Goal: Information Seeking & Learning: Learn about a topic

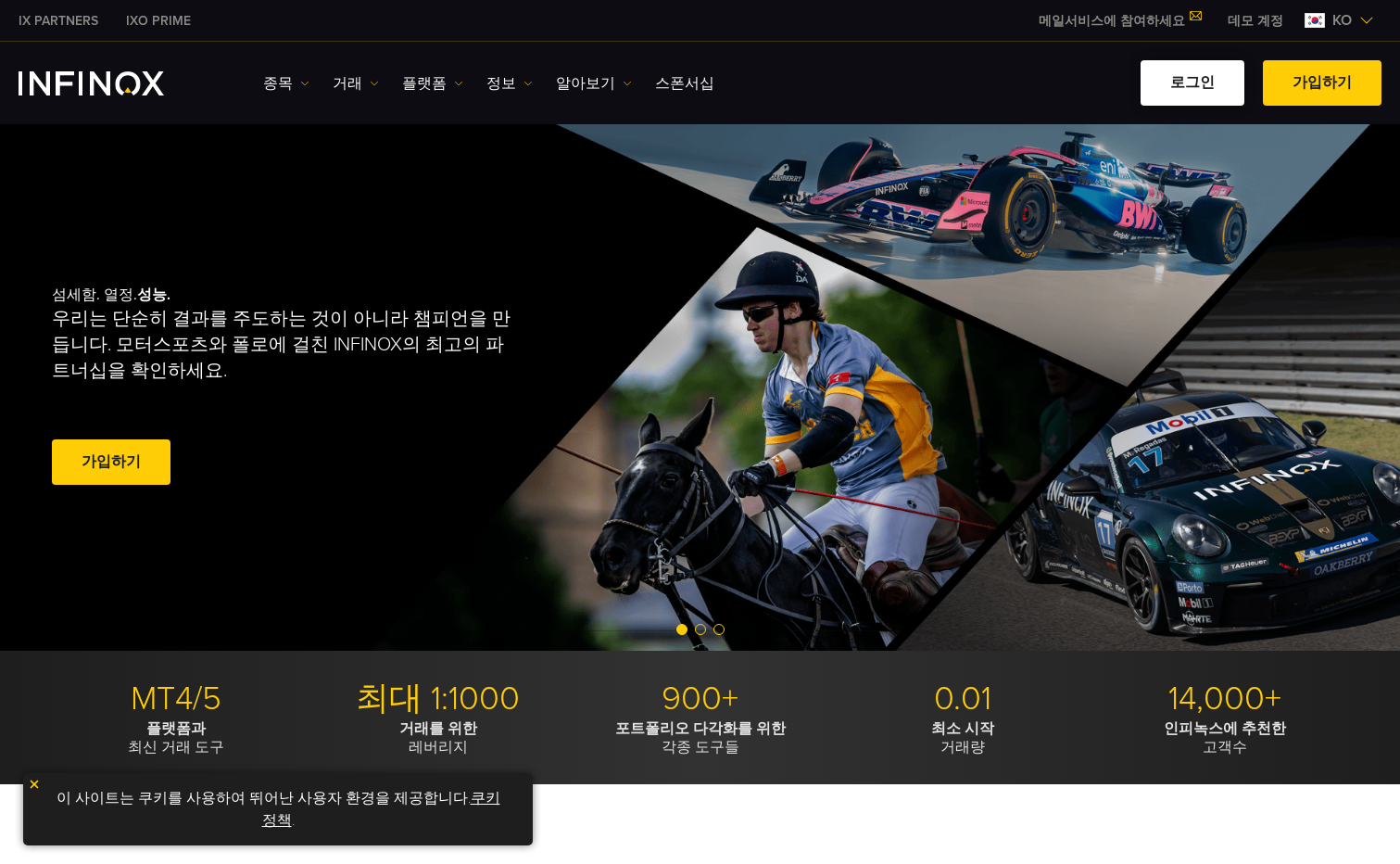
click at [1188, 86] on link "로그인" at bounding box center [1193, 82] width 104 height 46
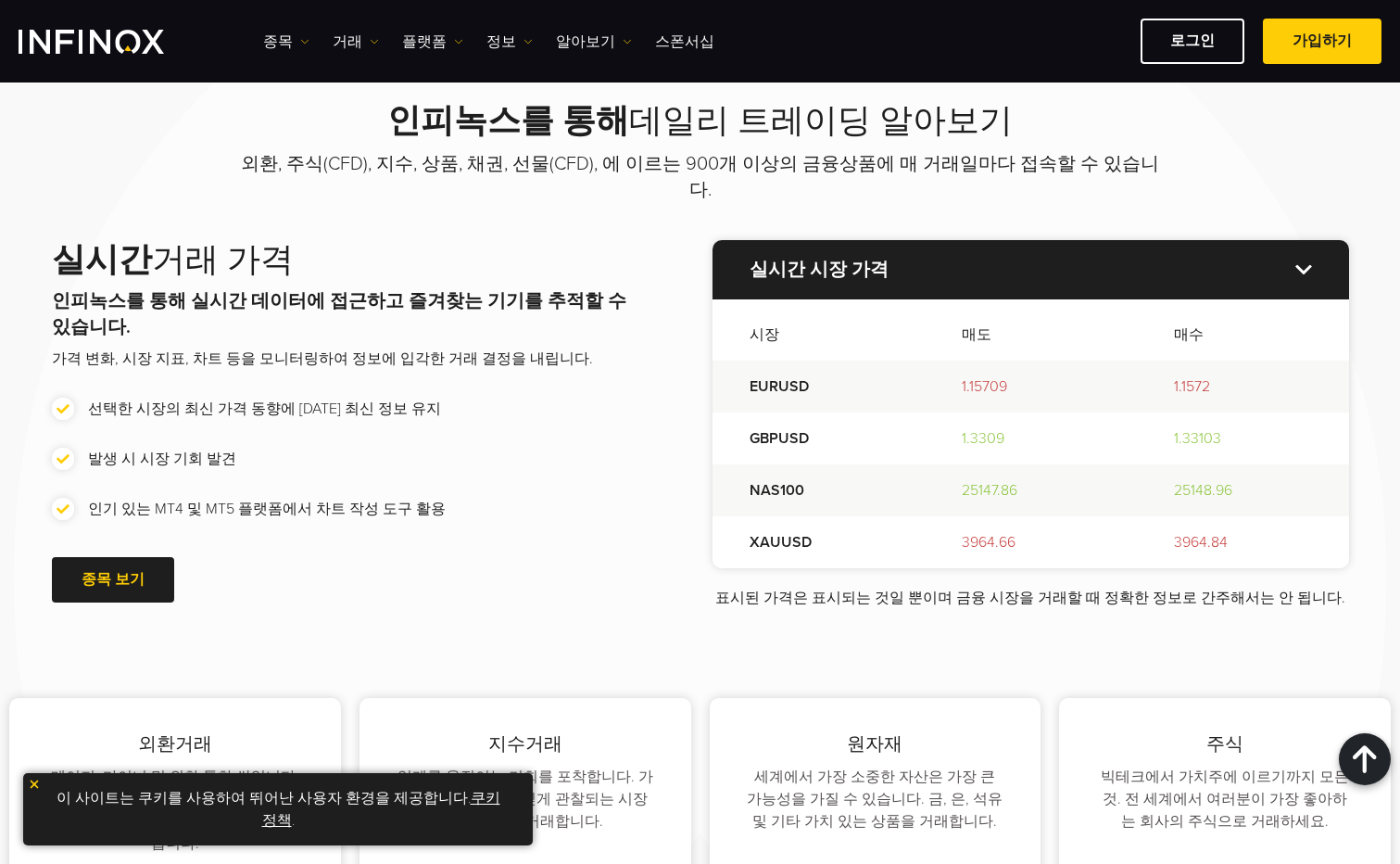
scroll to position [2039, 0]
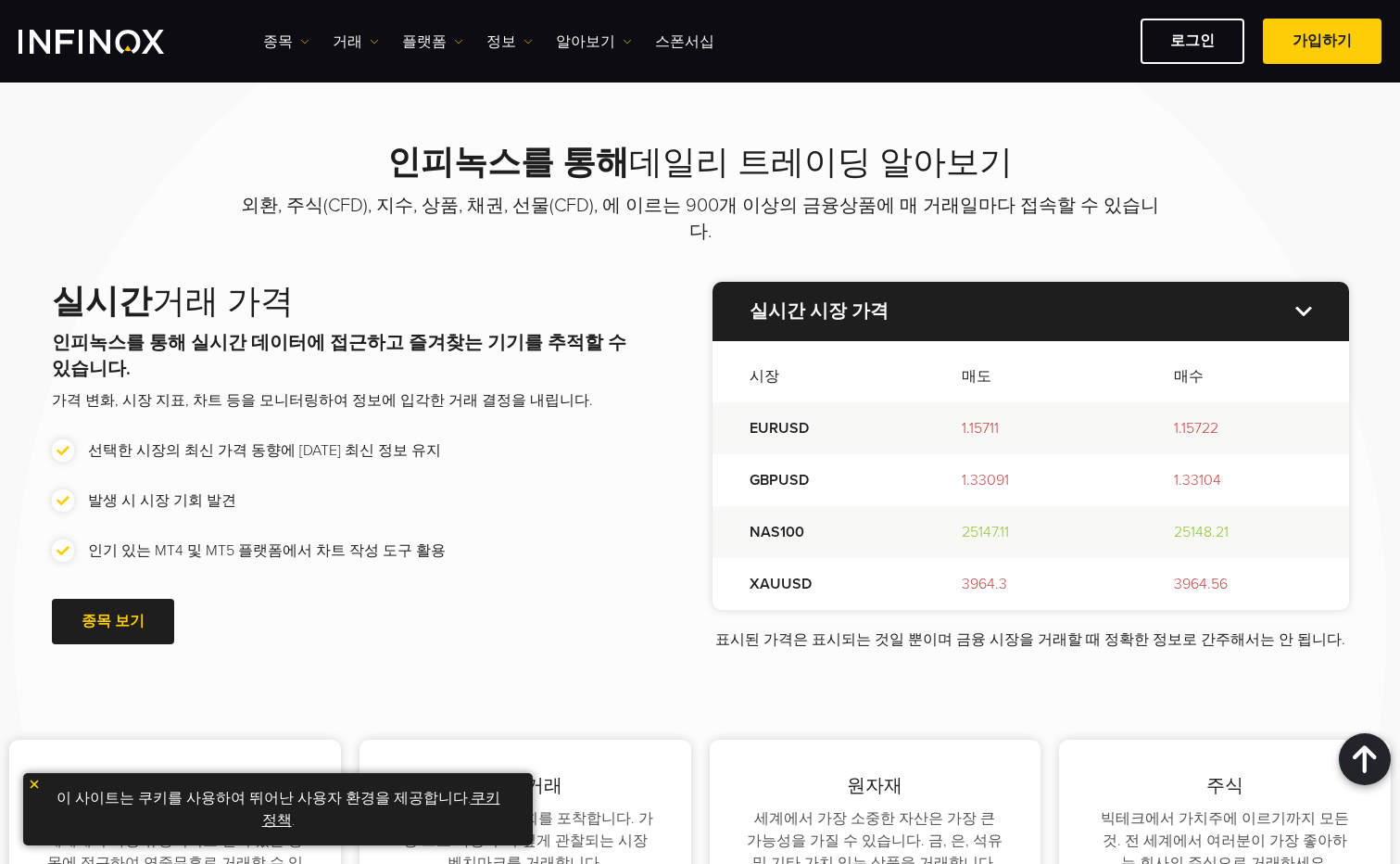
click at [1302, 305] on img at bounding box center [1304, 310] width 17 height 10
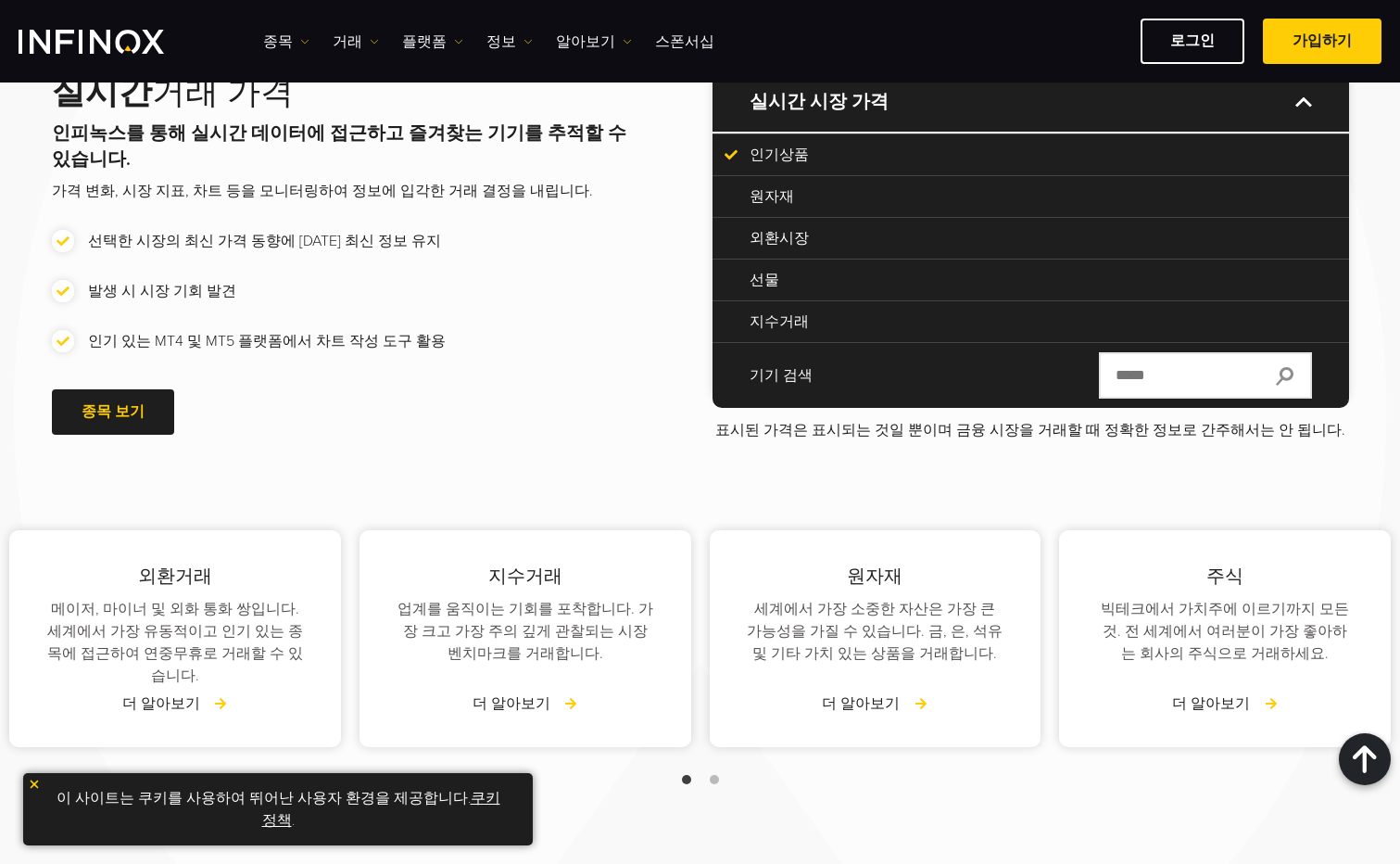
scroll to position [2410, 0]
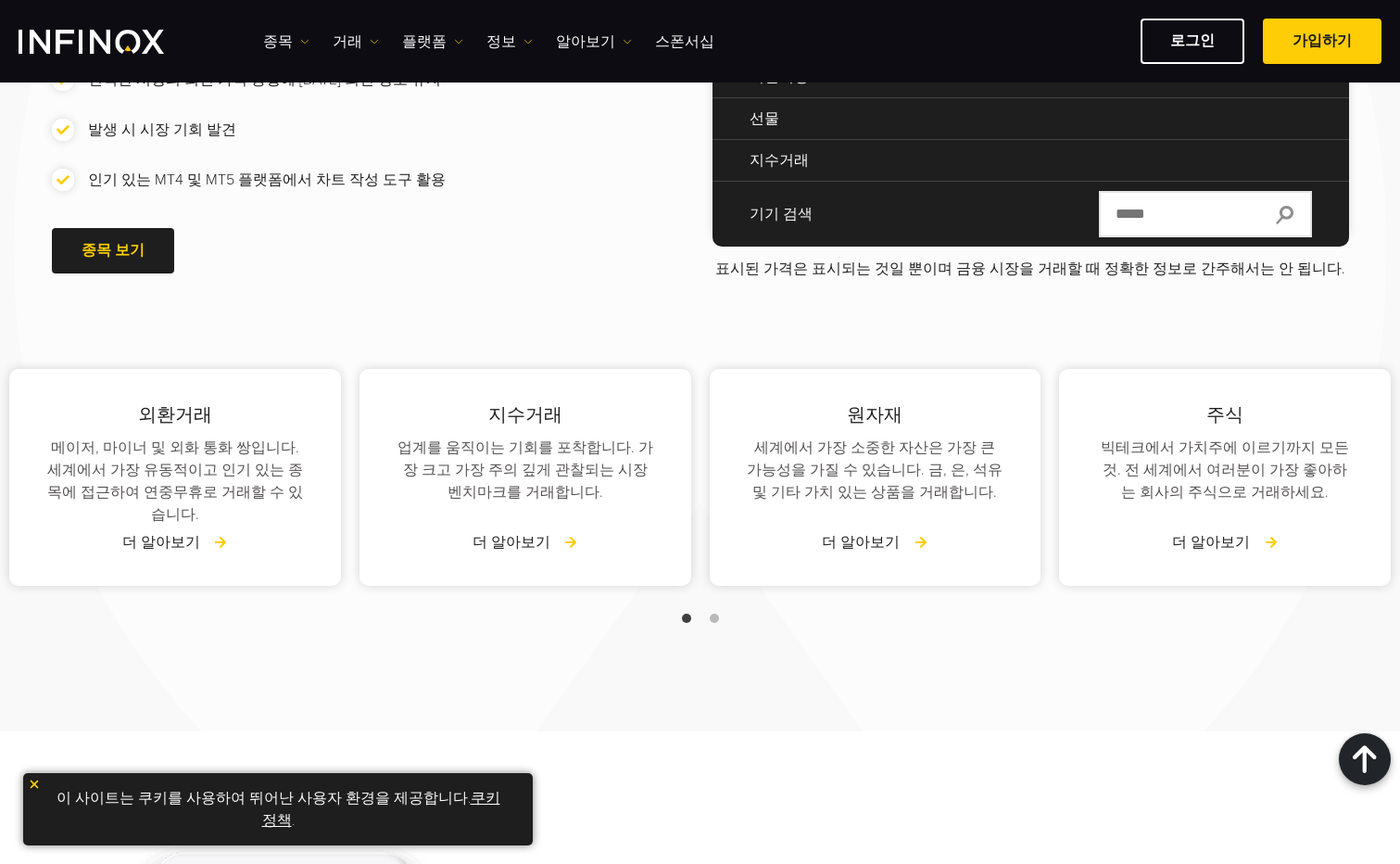
click at [1327, 280] on div "외환거래 메이저, 마이너 및 외화 통화 쌍입니다. 세계에서 가장 유동적이고 인기 있는 종목에 접근하여 연중무휴로 거래할 수 있습니다. 더 알아…" at bounding box center [700, 460] width 1400 height 359
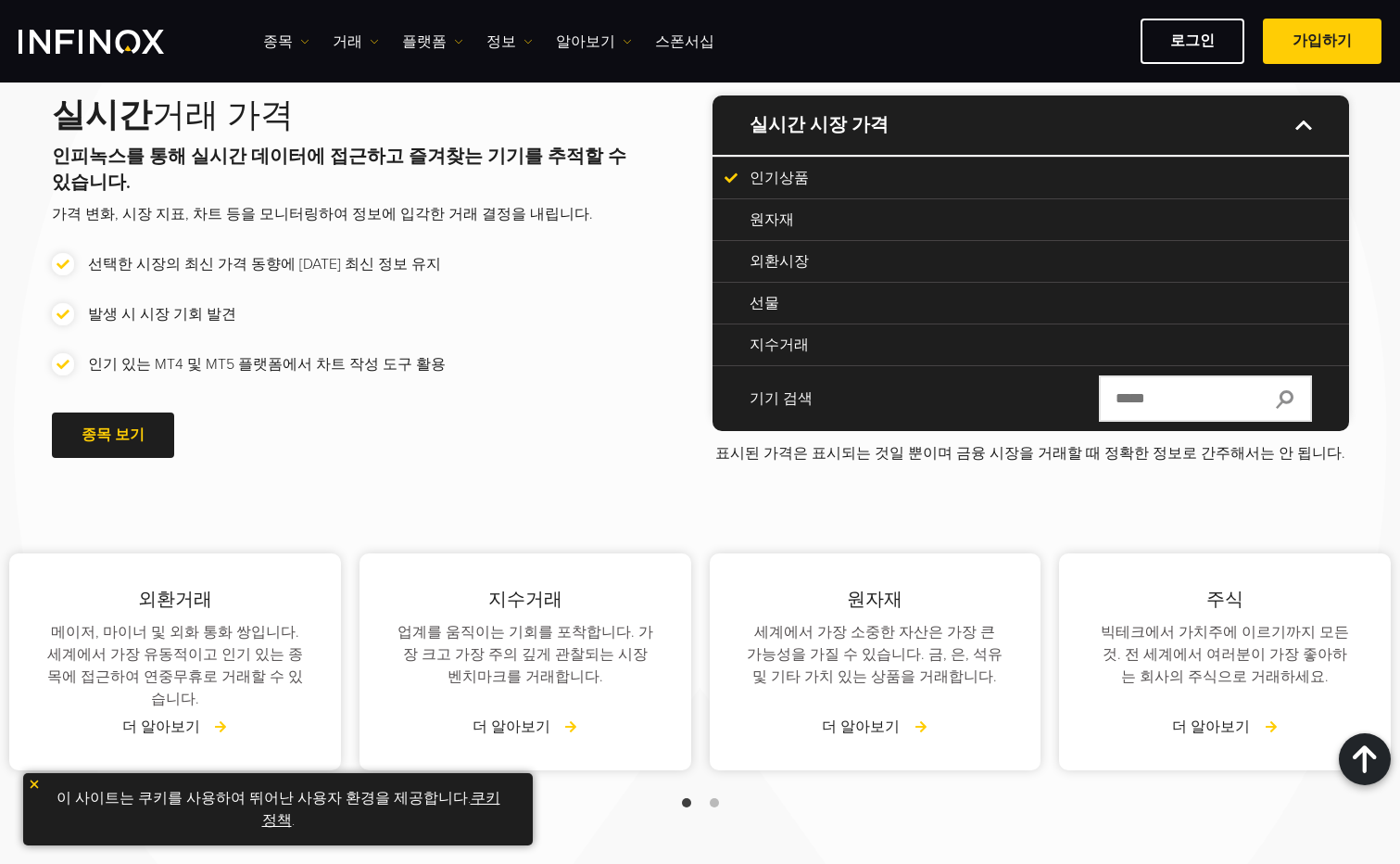
scroll to position [2039, 0]
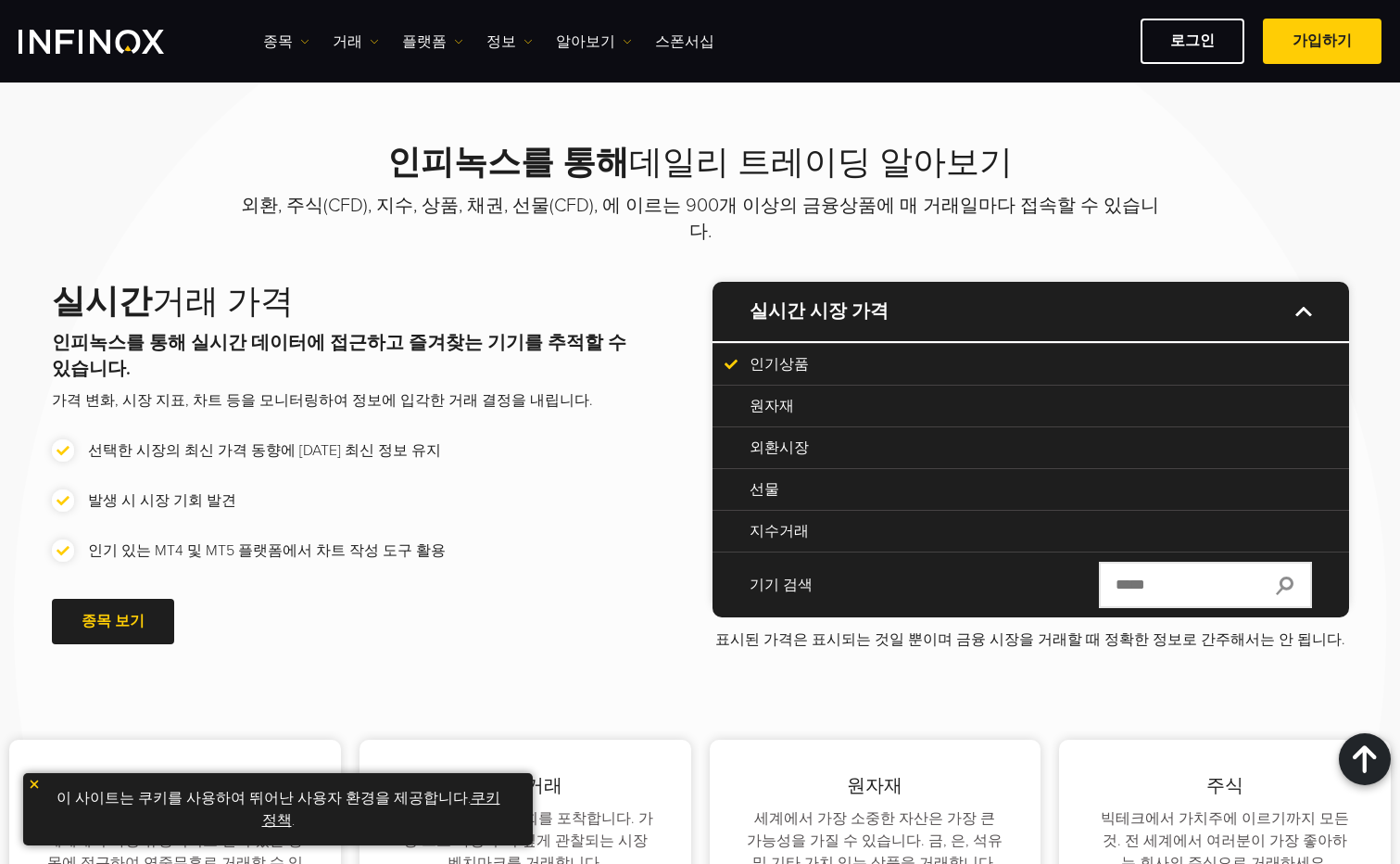
click at [713, 343] on div "인기상품" at bounding box center [1031, 363] width 637 height 42
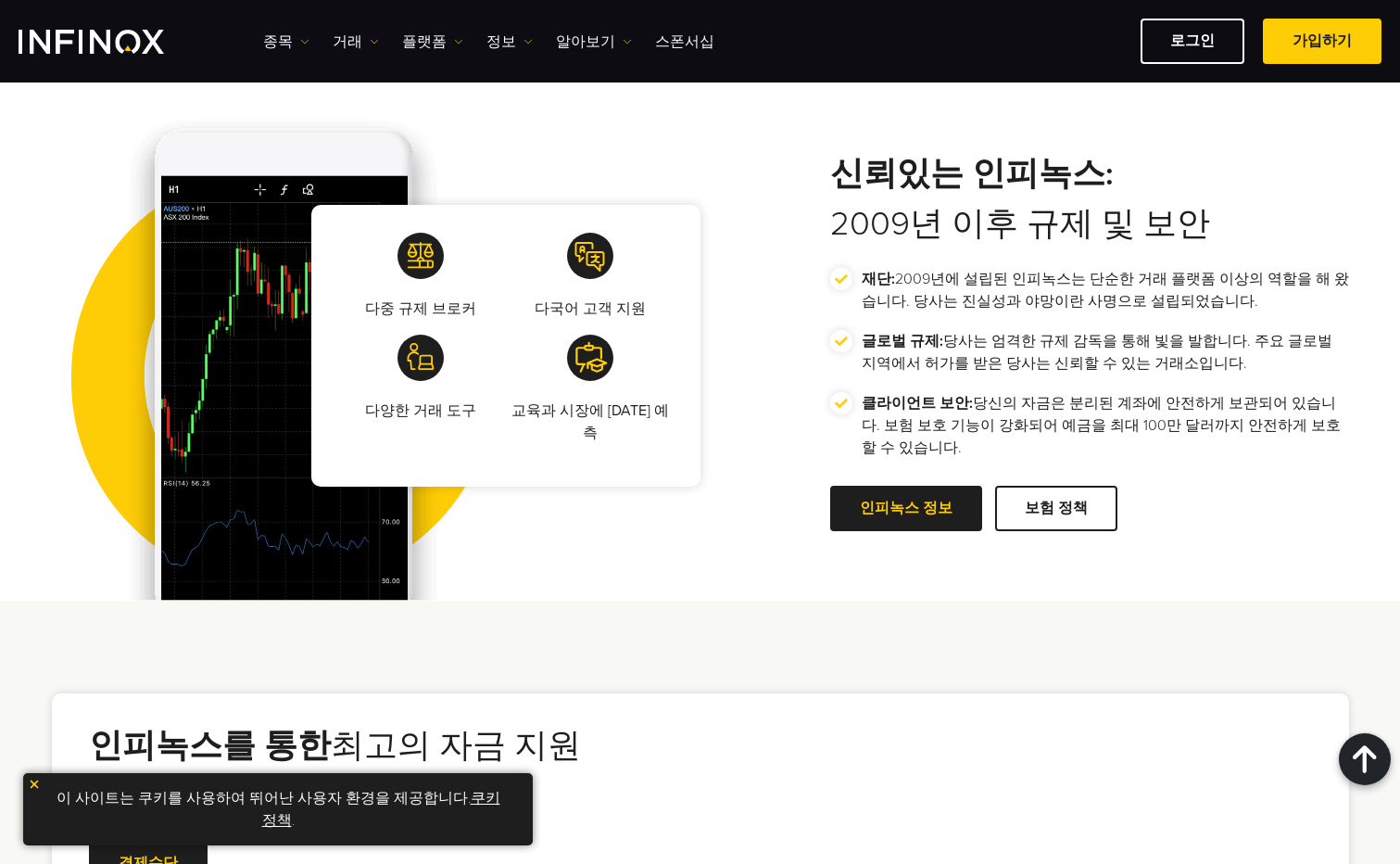
scroll to position [2966, 0]
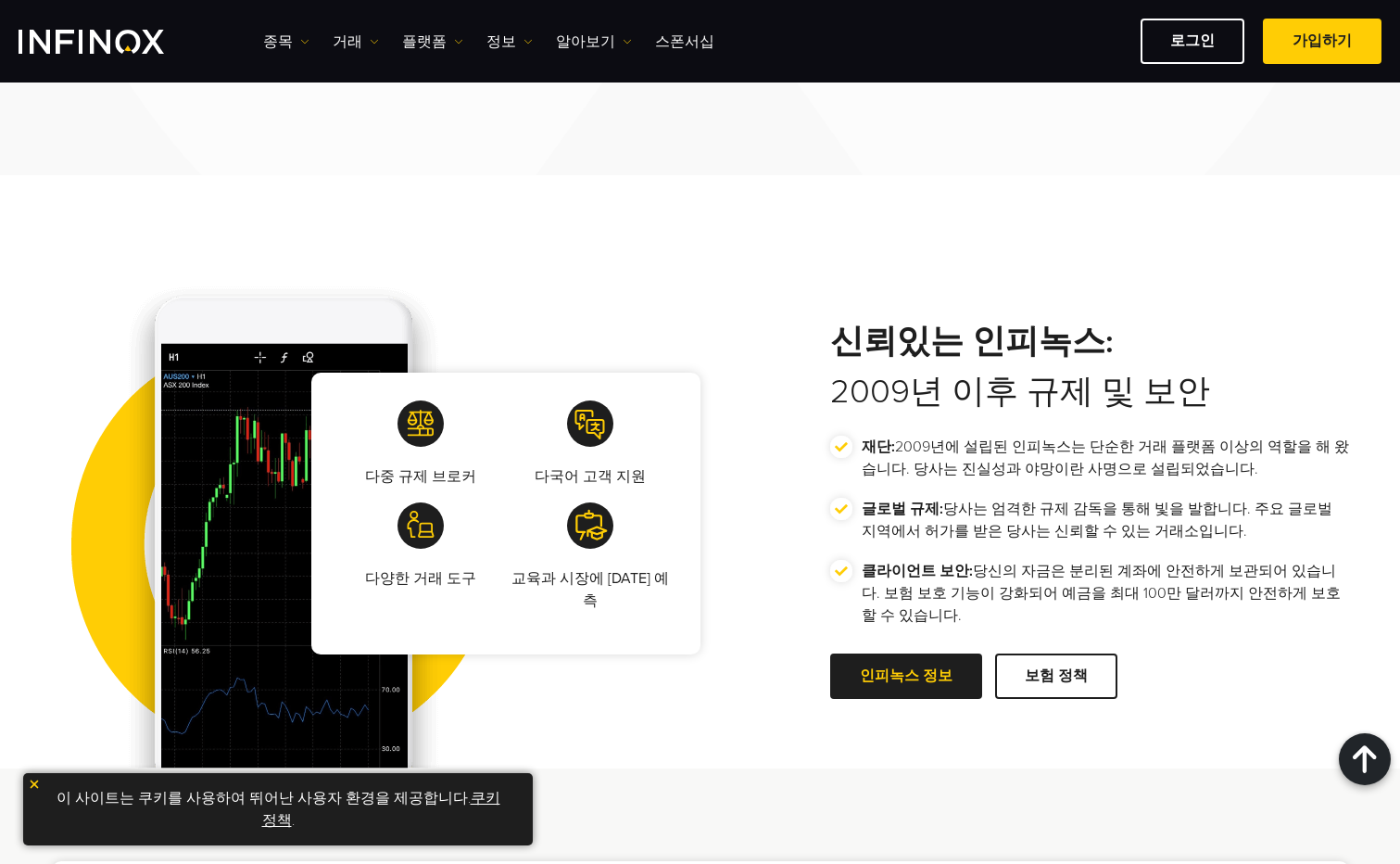
drag, startPoint x: 526, startPoint y: 389, endPoint x: 672, endPoint y: 375, distance: 146.7
click at [672, 375] on div "다중 규제 브로커 다국어 고객 지원 다양한 거래 도구 교육과 시장에 대한 예측" at bounding box center [505, 514] width 389 height 282
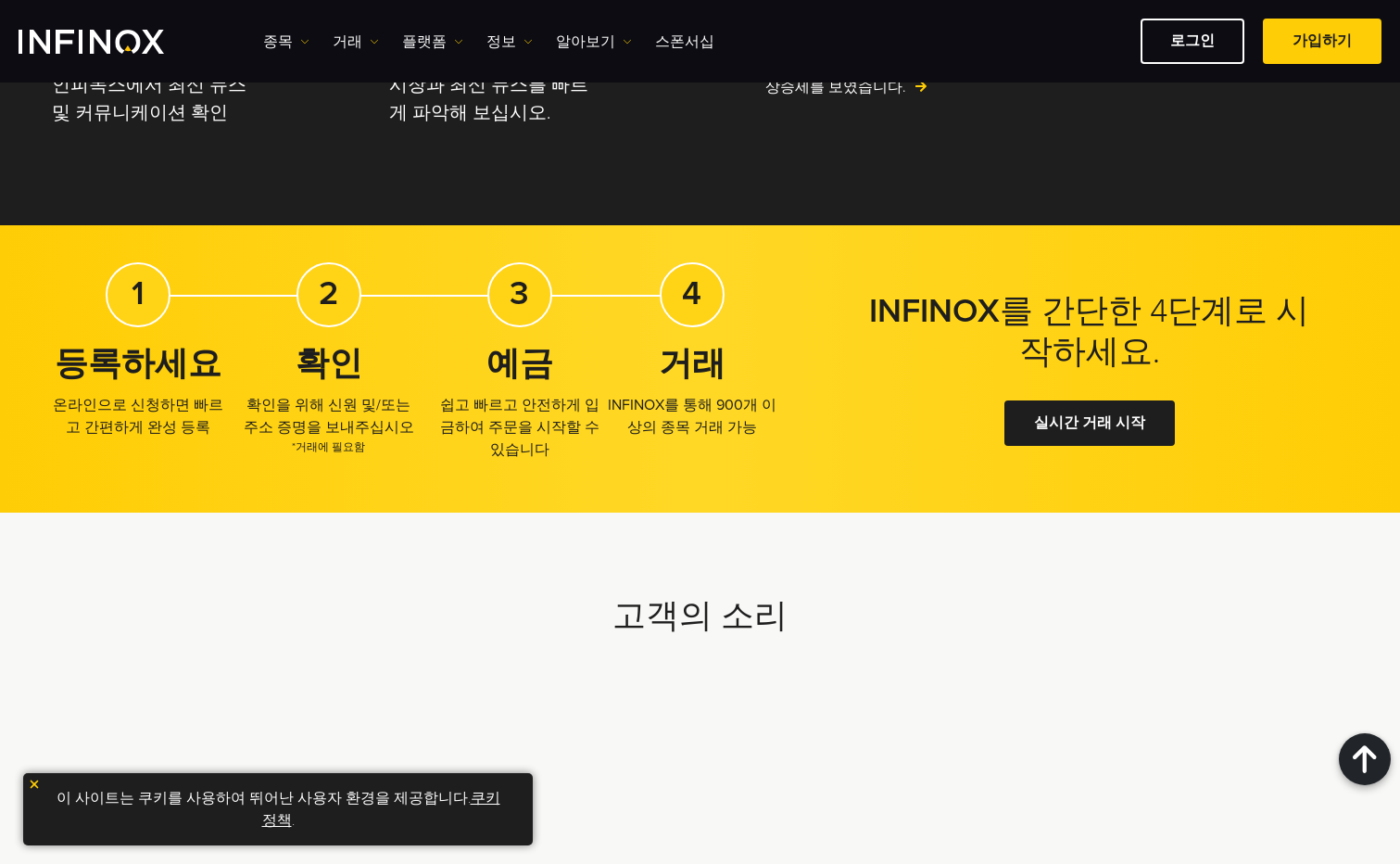
scroll to position [4541, 0]
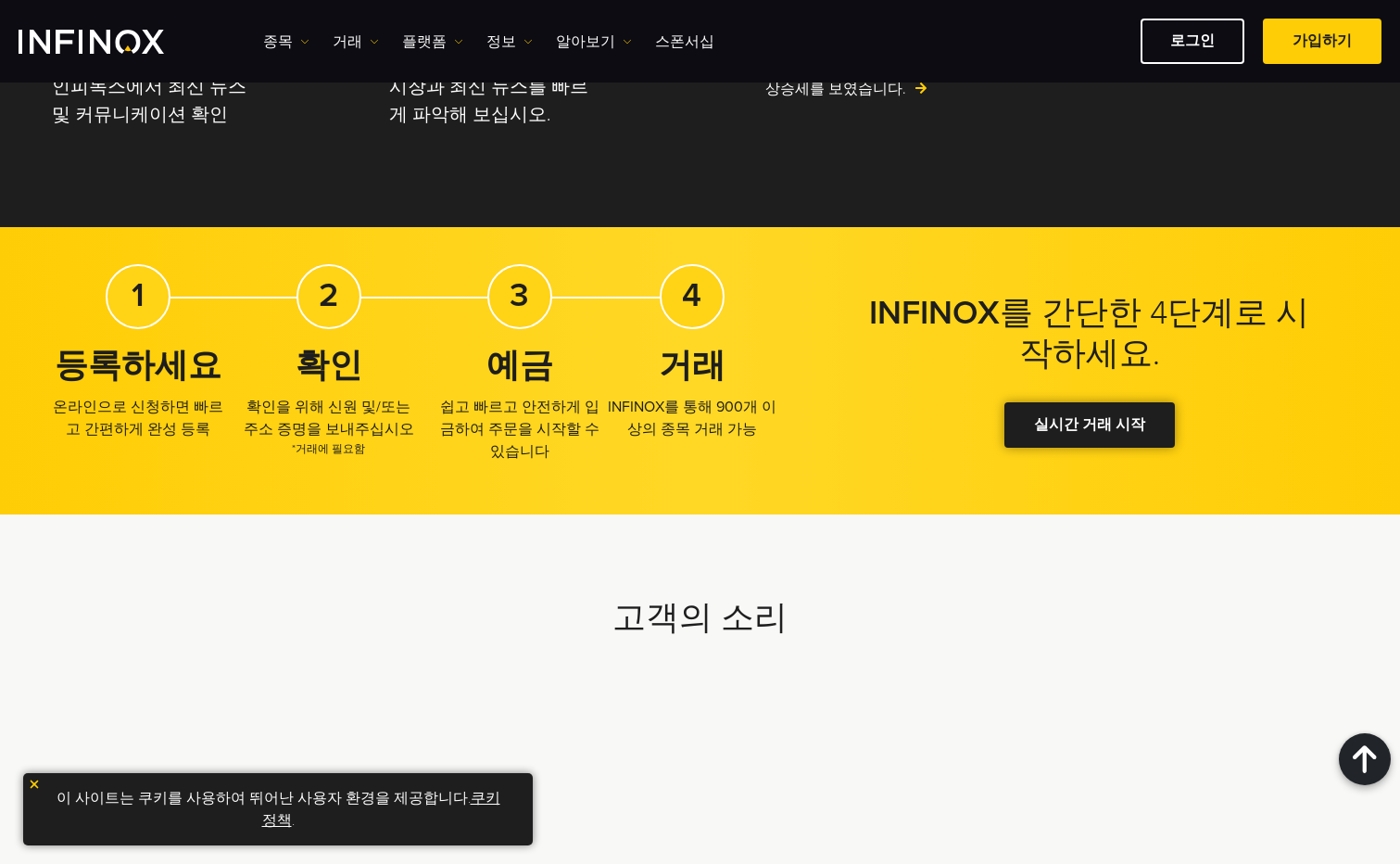
click at [1107, 403] on link "실시간 거래 시작" at bounding box center [1090, 425] width 171 height 46
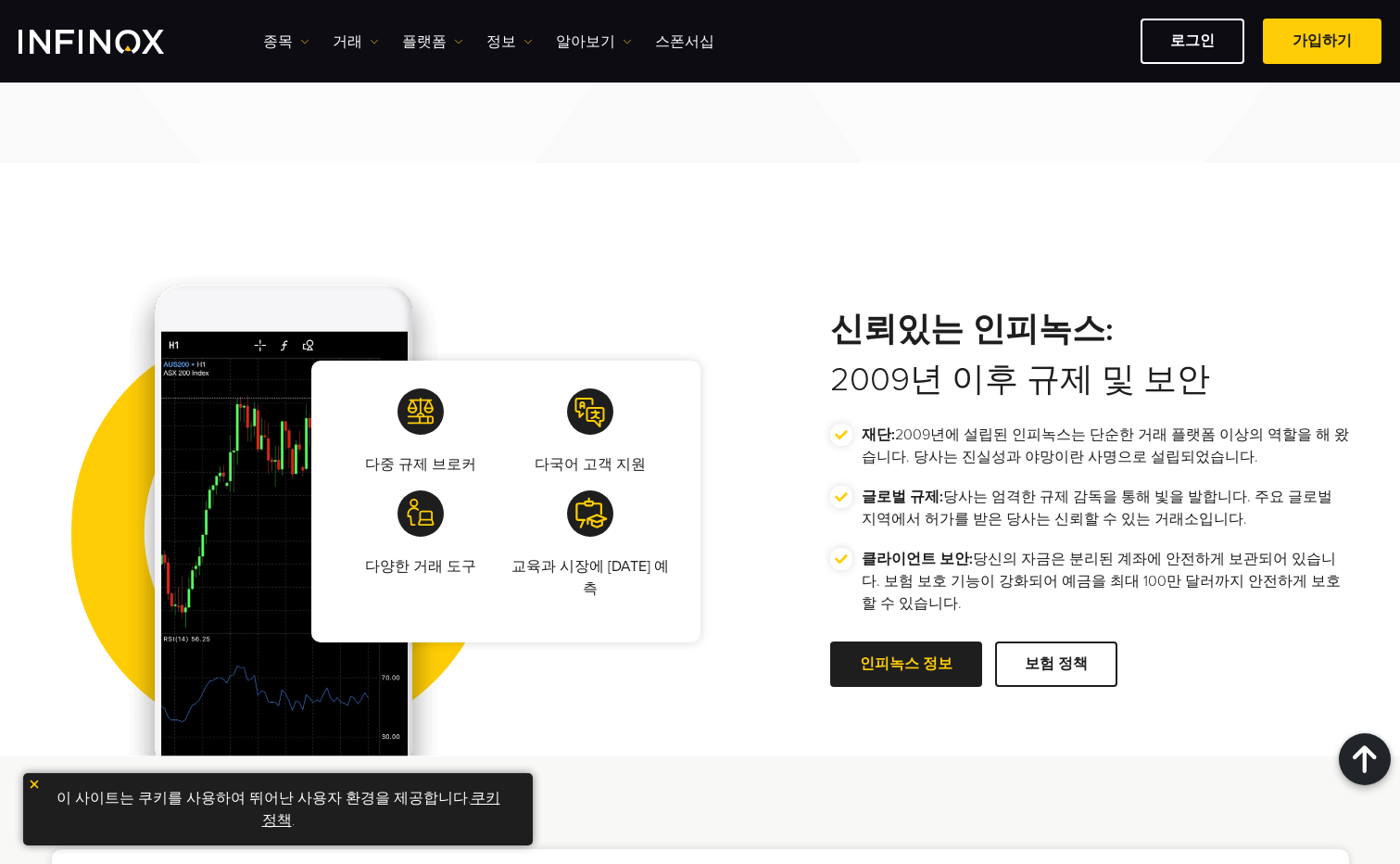
scroll to position [3136, 0]
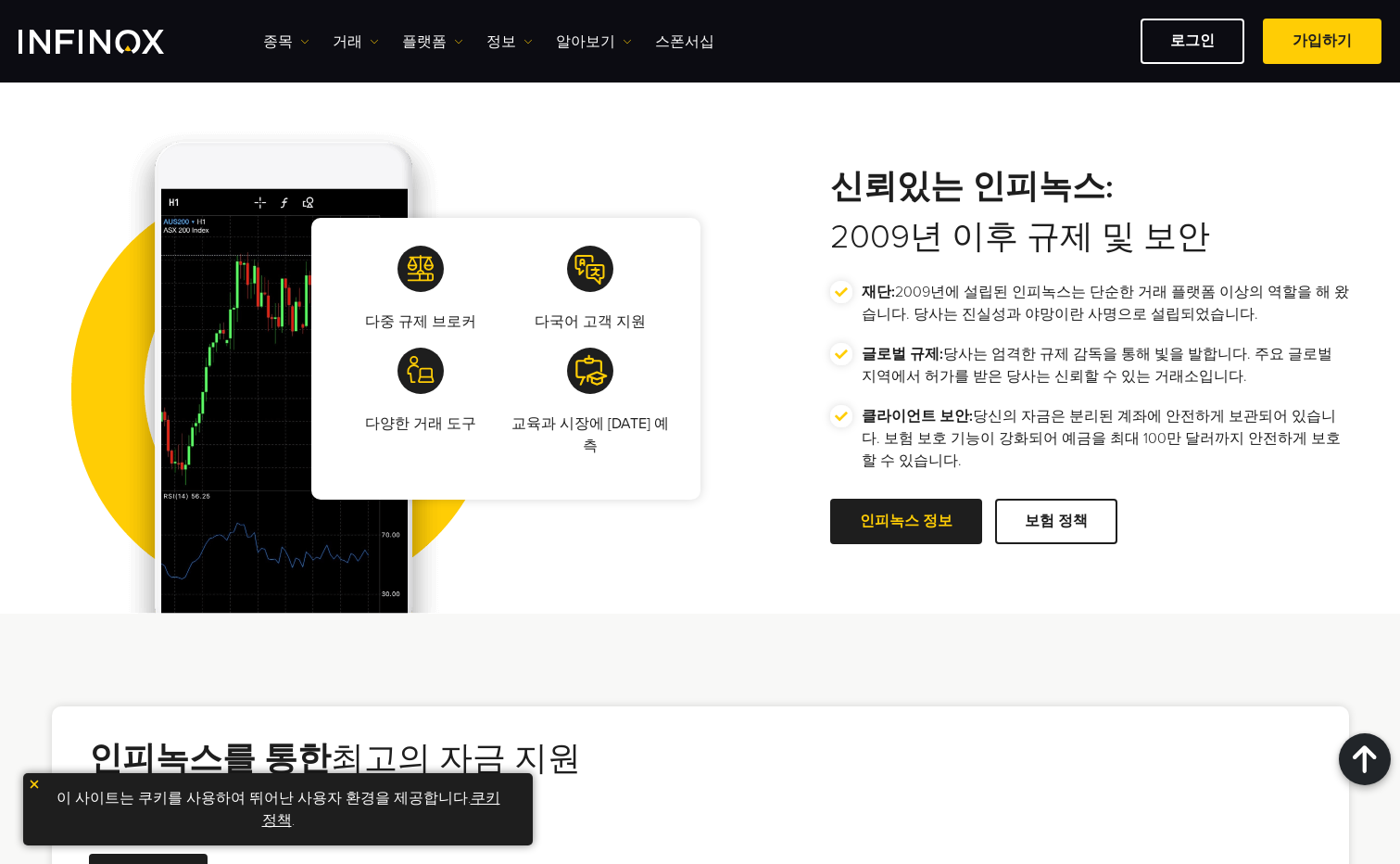
click at [593, 360] on img at bounding box center [590, 371] width 47 height 47
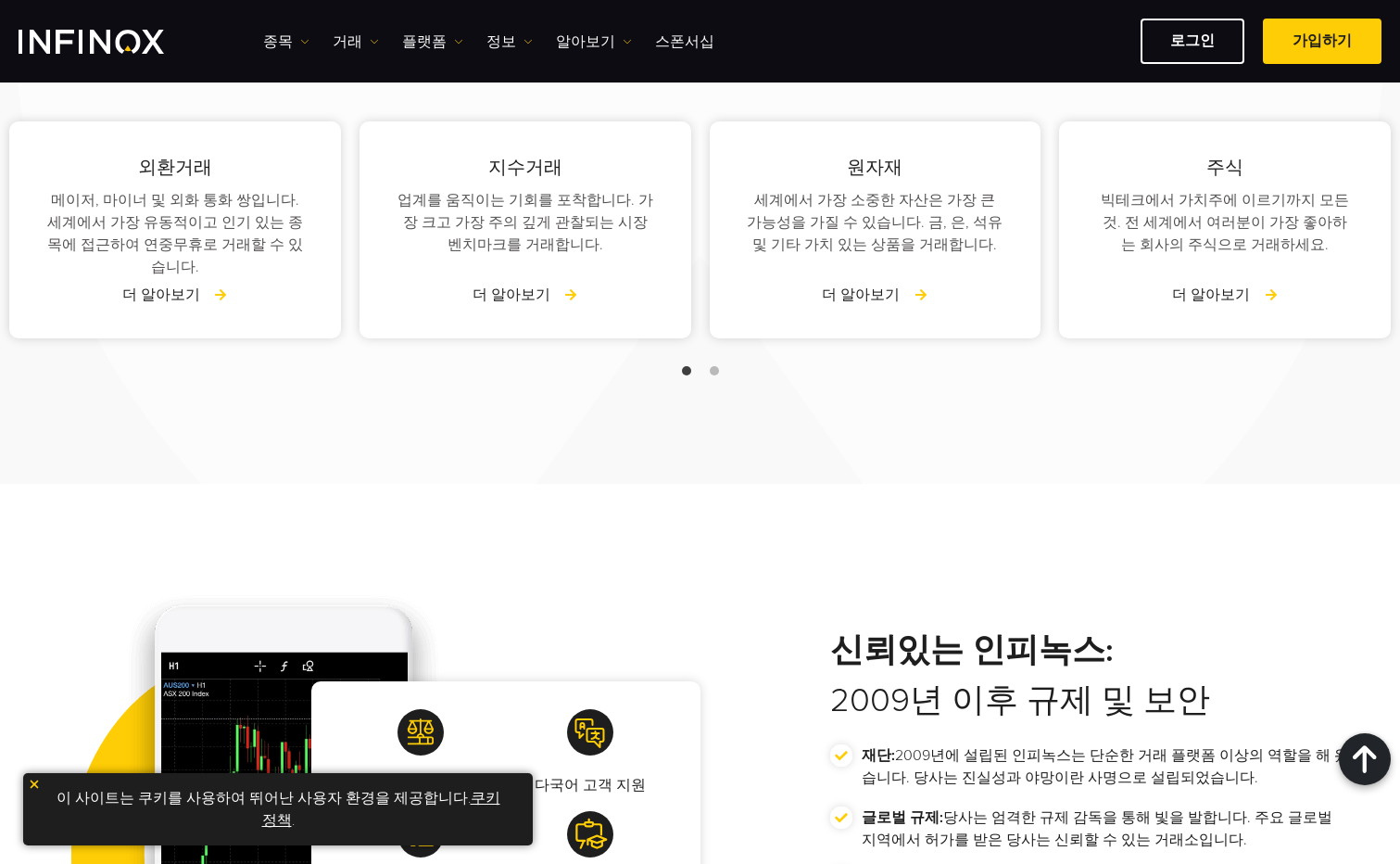
scroll to position [2209, 0]
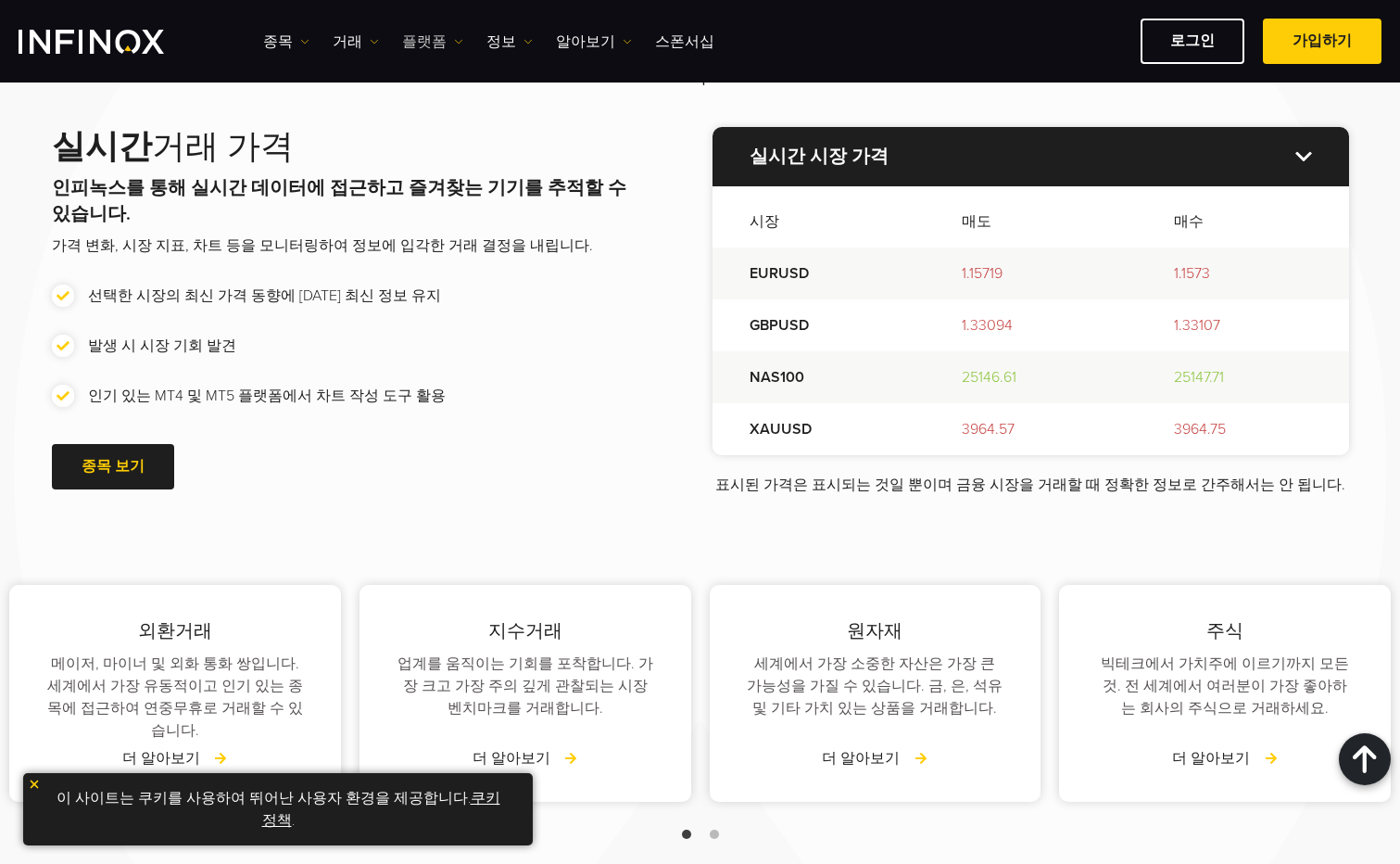
click at [438, 39] on link "플랫폼" at bounding box center [432, 42] width 61 height 22
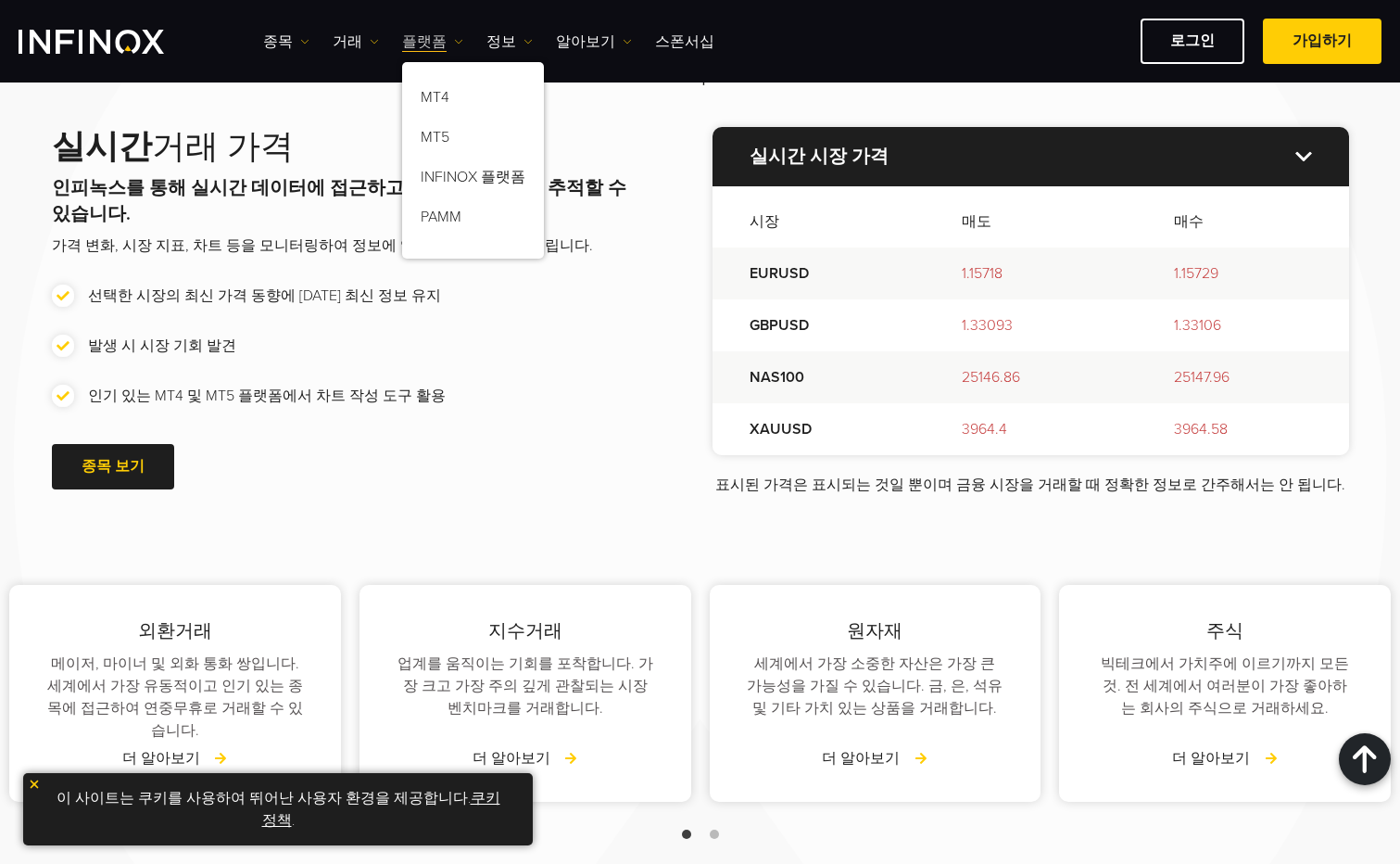
click at [437, 39] on link "플랫폼" at bounding box center [432, 42] width 61 height 22
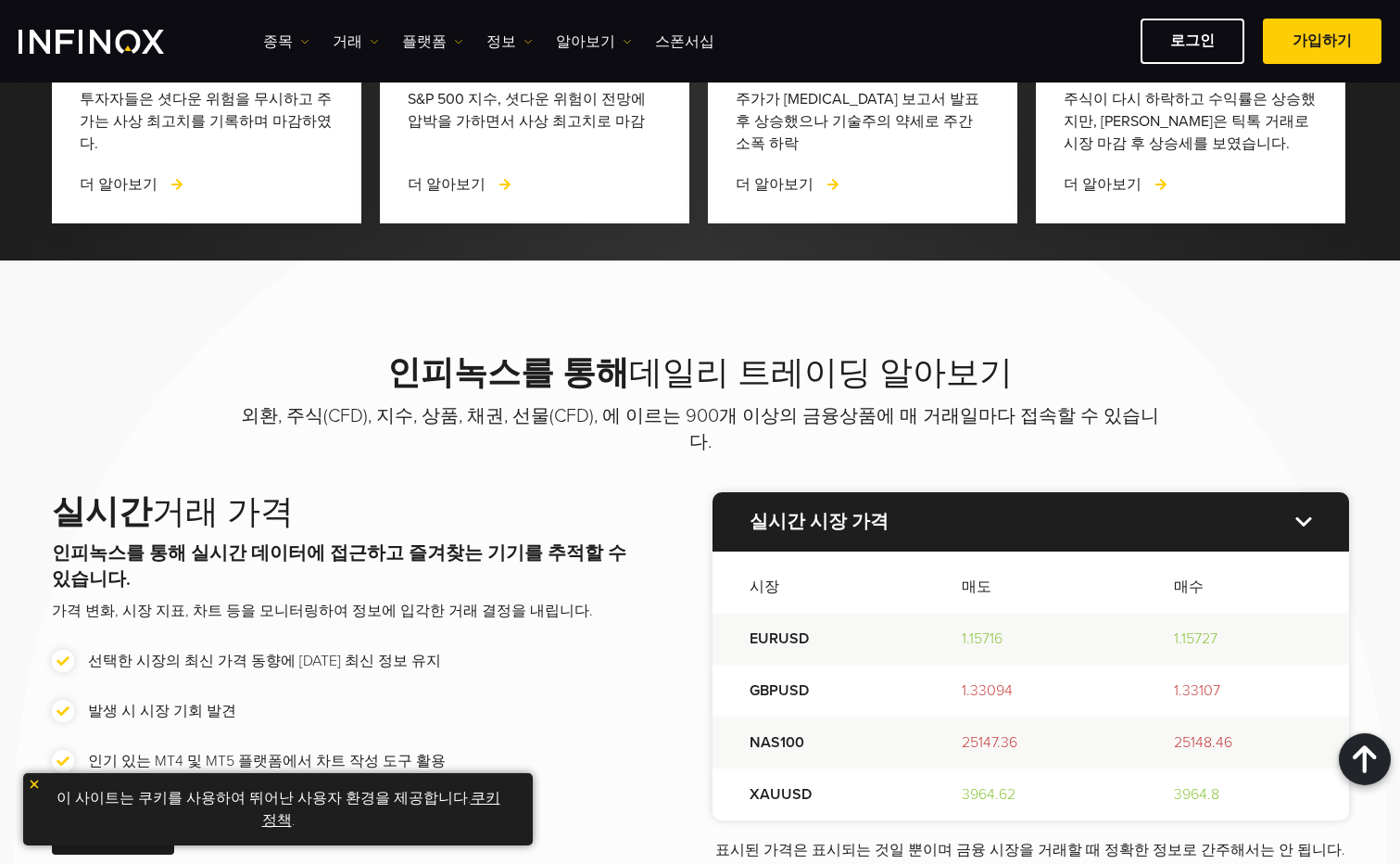
scroll to position [1731, 0]
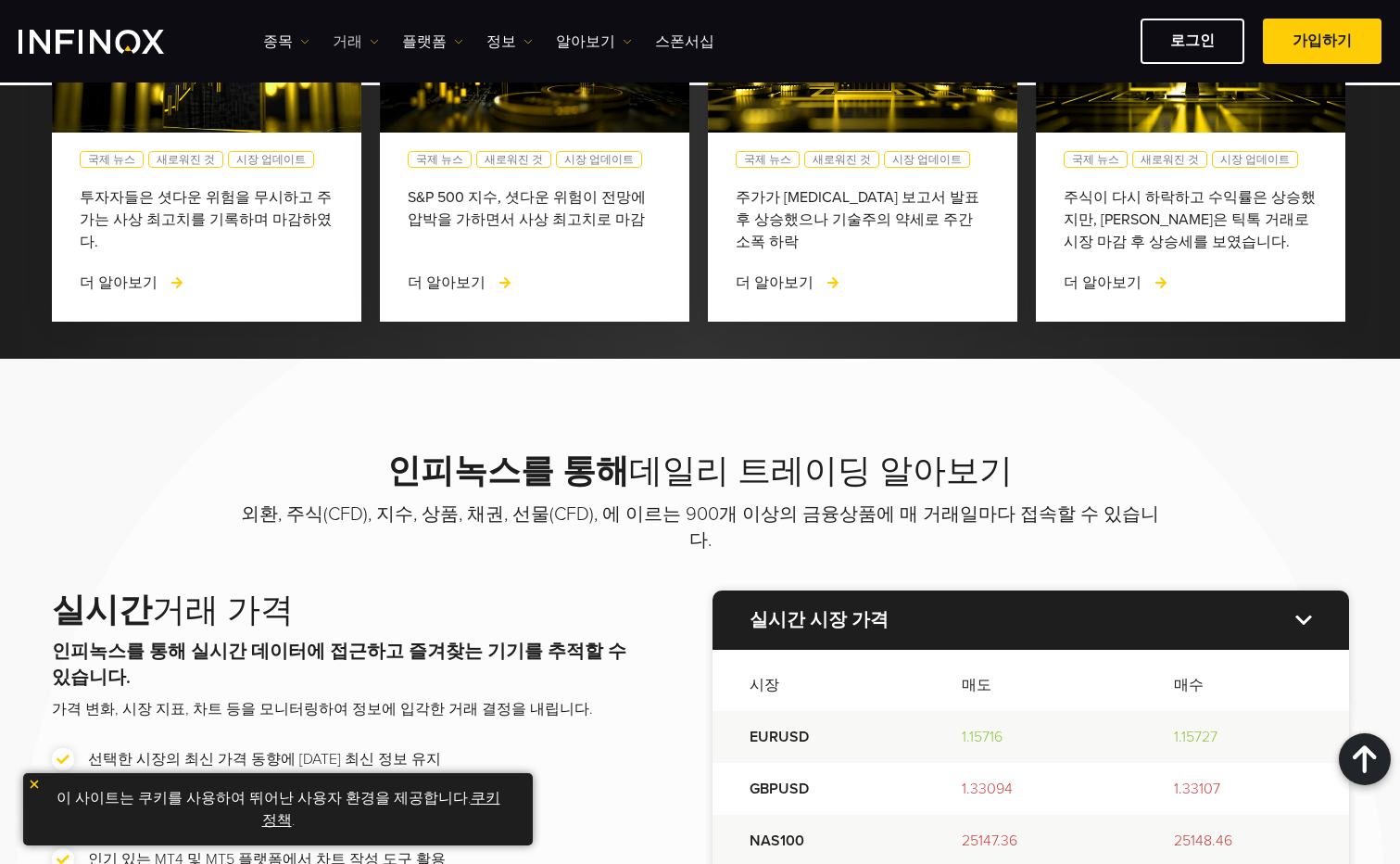
click at [370, 46] on img at bounding box center [375, 42] width 9 height 9
click at [301, 44] on img at bounding box center [305, 42] width 9 height 9
click at [302, 103] on link "종목" at bounding box center [313, 100] width 100 height 40
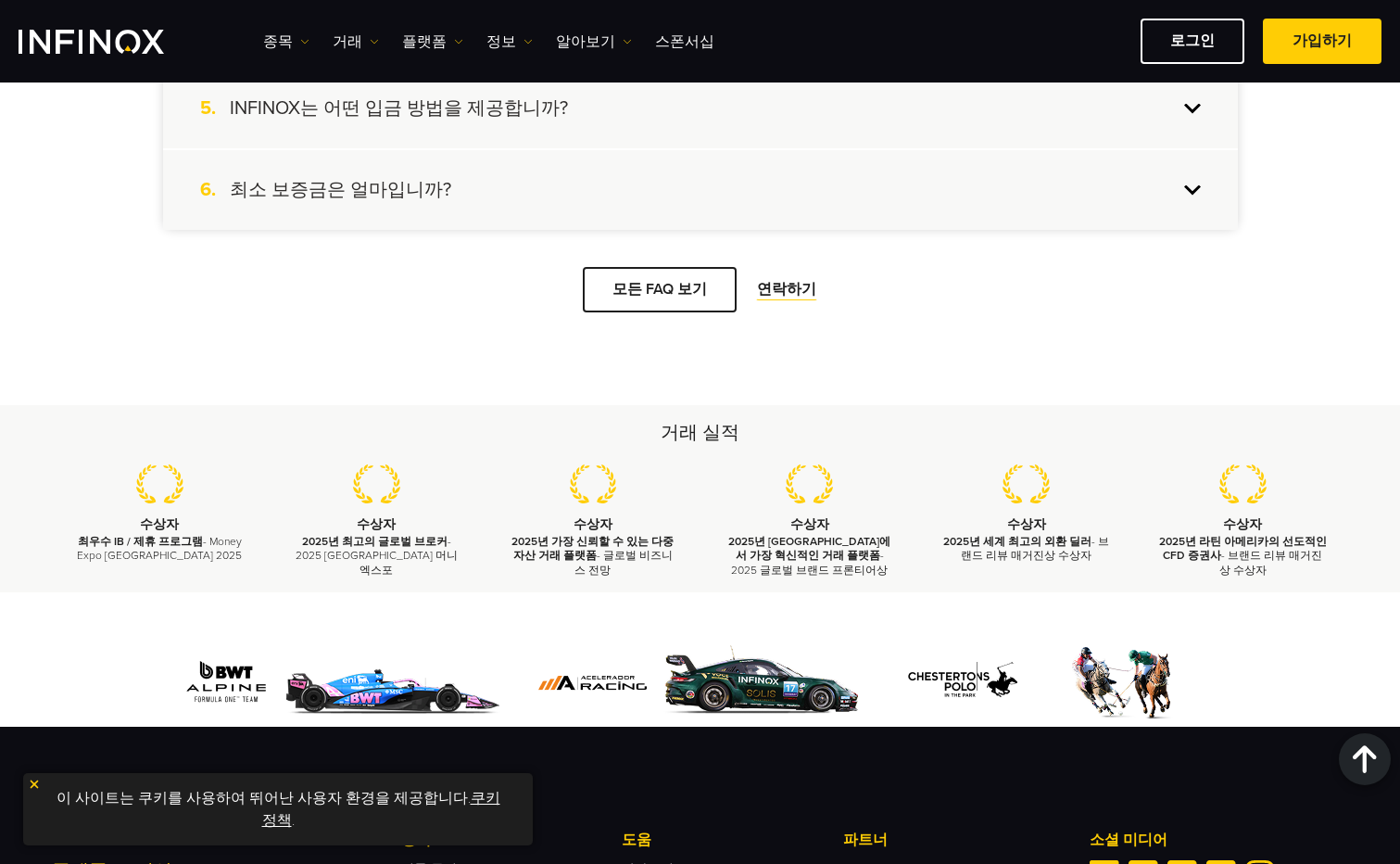
scroll to position [1781, 0]
